Goal: Navigation & Orientation: Go to known website

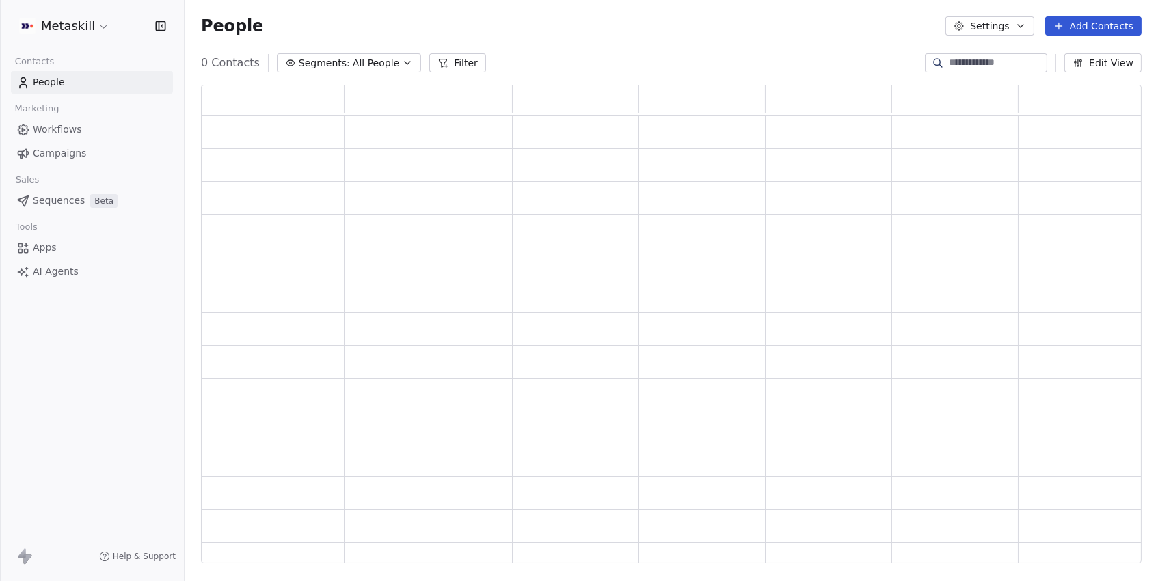
scroll to position [479, 940]
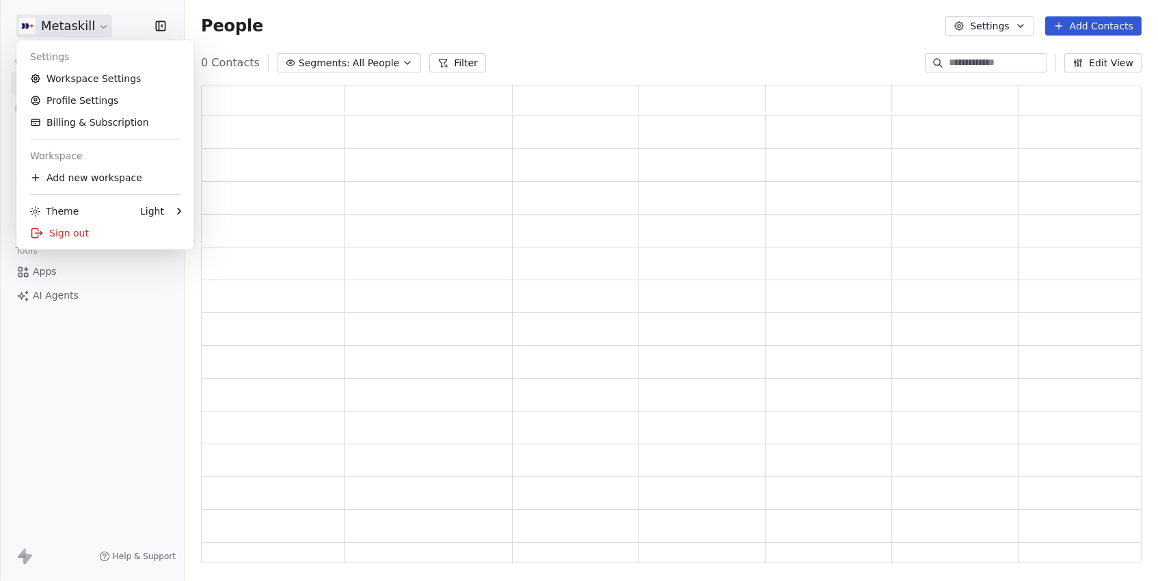
click at [69, 20] on html "Metaskill Contacts People Marketing Workflows Campaigns Sales Pipelines Sequenc…" at bounding box center [579, 290] width 1158 height 581
click at [87, 242] on div "Sign out" at bounding box center [105, 233] width 167 height 22
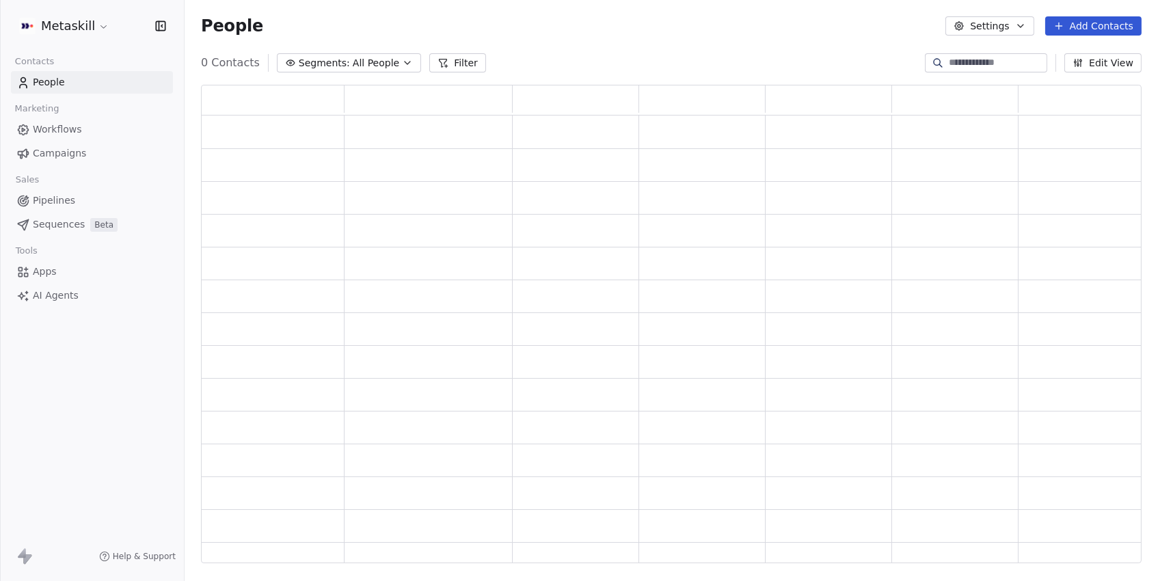
click at [87, 242] on div "Tools" at bounding box center [92, 250] width 162 height 19
